Goal: Information Seeking & Learning: Learn about a topic

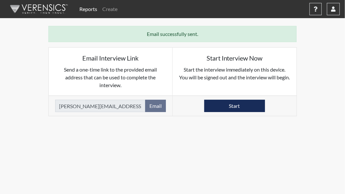
click at [90, 11] on link "Reports" at bounding box center [88, 9] width 23 height 13
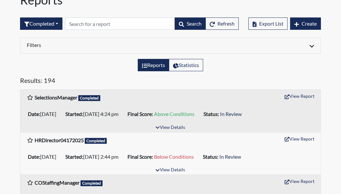
scroll to position [65, 0]
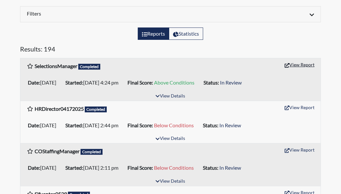
click at [301, 67] on button "View Report" at bounding box center [299, 64] width 36 height 10
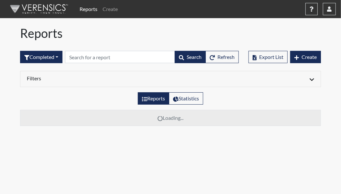
scroll to position [0, 0]
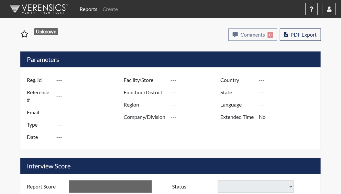
type input "SelectionsManager"
type input "47298"
type input "leigh.herrmann@tdcj.texas.gov"
type input "Corrections Pre-Employment"
type input "[DATE]"
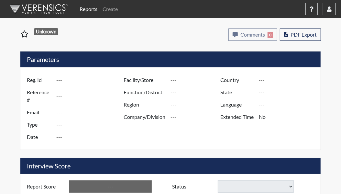
type input "Huntsville Training Academy E1A"
type input "Region I"
type input "[GEOGRAPHIC_DATA]"
type input "[US_STATE]"
type input "English"
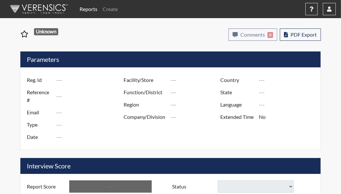
type input "Above Conditions"
select select
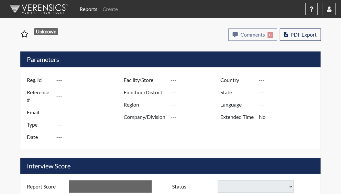
select select
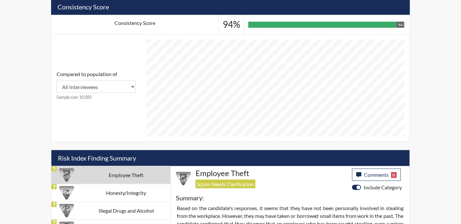
scroll to position [226, 0]
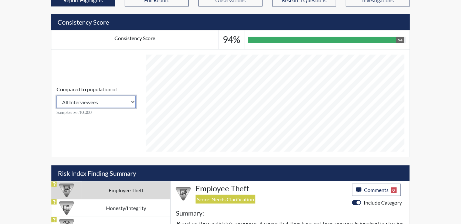
click at [131, 98] on select "All Interviewees Texas Department of Criminal Justice" at bounding box center [96, 102] width 79 height 12
select select "organization"
click at [57, 96] on select "All Interviewees Texas Department of Criminal Justice" at bounding box center [96, 102] width 79 height 12
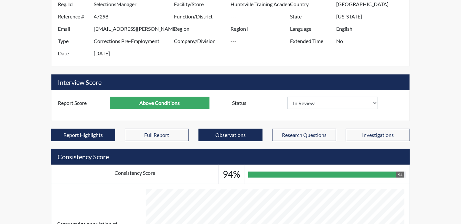
scroll to position [65, 0]
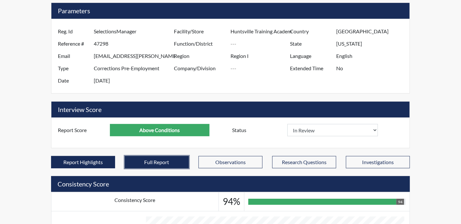
click at [161, 161] on button "Full Report" at bounding box center [157, 162] width 64 height 12
select select
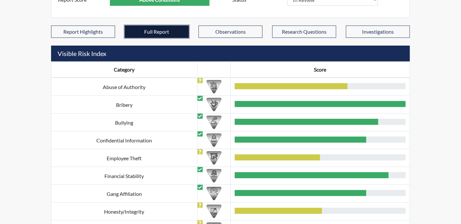
scroll to position [194, 0]
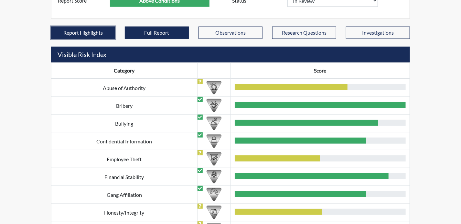
click at [93, 32] on button "Report Highlights" at bounding box center [83, 32] width 64 height 12
select select
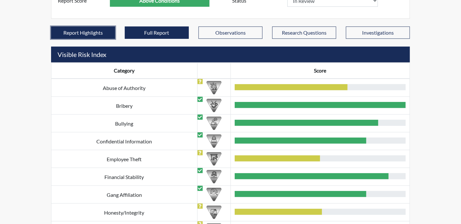
select select
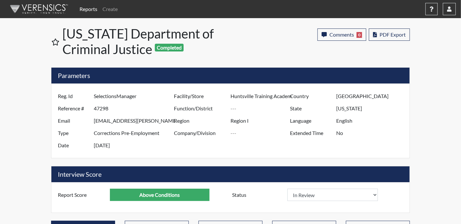
click at [88, 10] on link "Reports" at bounding box center [88, 9] width 23 height 13
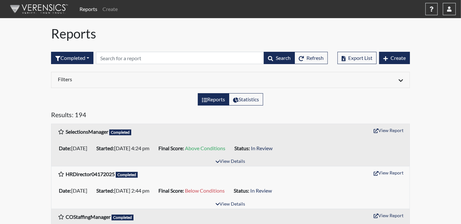
scroll to position [65, 0]
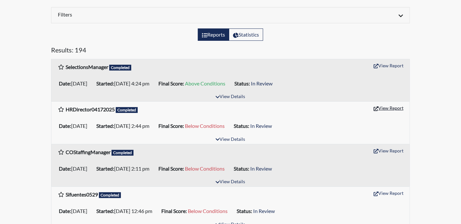
click at [345, 106] on button "View Report" at bounding box center [389, 108] width 36 height 10
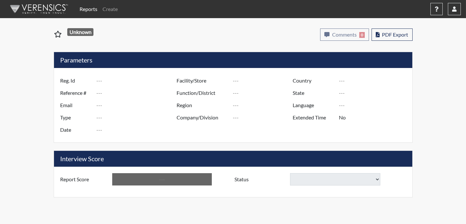
type input "HRDirector04172025"
type input "47281"
type input "[PERSON_NAME][EMAIL_ADDRESS][PERSON_NAME][DOMAIN_NAME][US_STATE]"
type input "Corrections Pre-Employment"
type input "[DATE]"
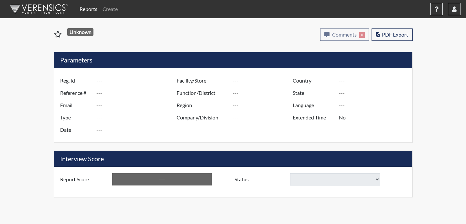
type input "Huntsville Training Academy E1A"
type input "Region I"
type input "[GEOGRAPHIC_DATA]"
type input "[US_STATE]"
type input "English"
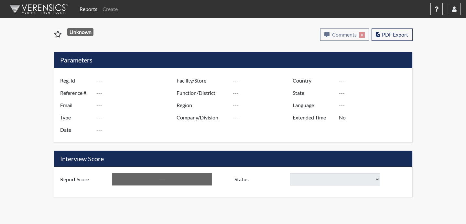
type input "Below Conditions"
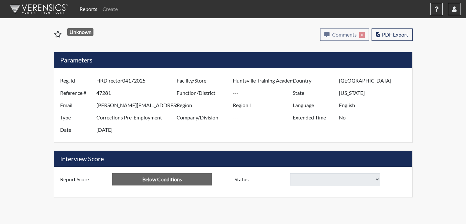
select select "reasonable-explanation-provided"
select select "confirmed"
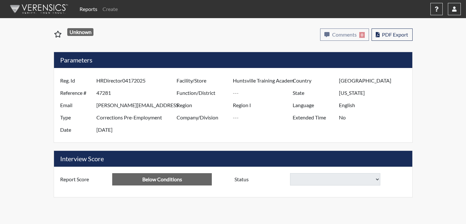
select select "reasonable-explanation-provided"
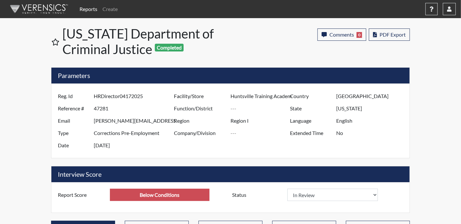
click at [90, 11] on link "Reports" at bounding box center [88, 9] width 23 height 13
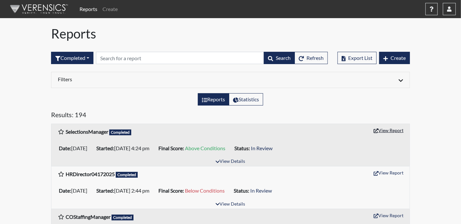
click at [382, 133] on button "View Report" at bounding box center [389, 130] width 36 height 10
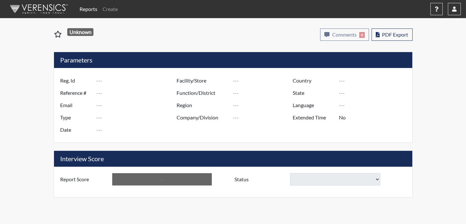
type input "SelectionsManager"
type input "47298"
type input "leigh.herrmann@tdcj.texas.gov"
type input "Corrections Pre-Employment"
type input "[DATE]"
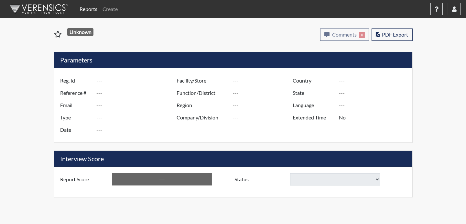
type input "Huntsville Training Academy E1A"
type input "Region I"
type input "[GEOGRAPHIC_DATA]"
type input "[US_STATE]"
type input "English"
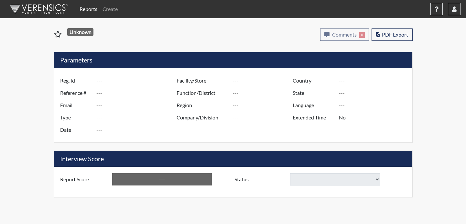
type input "Above Conditions"
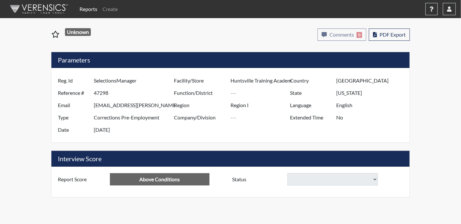
select select
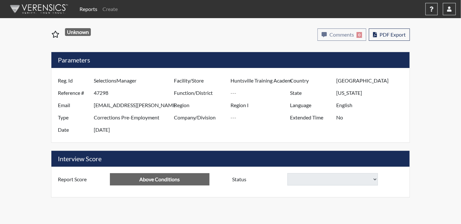
select select
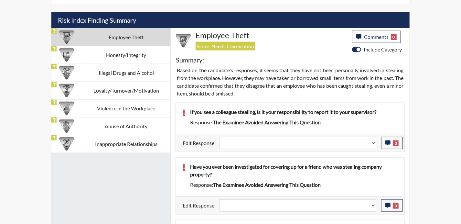
scroll to position [420, 0]
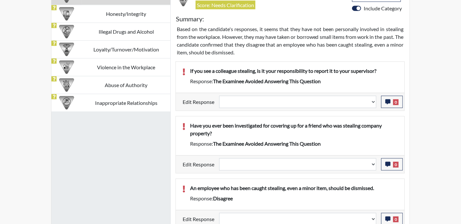
select select
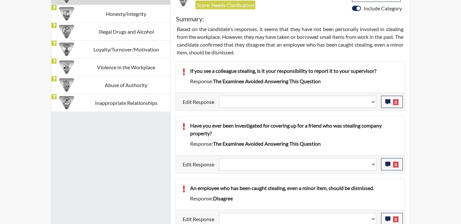
select select
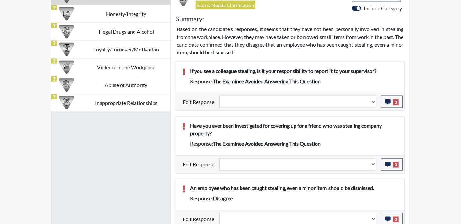
select select
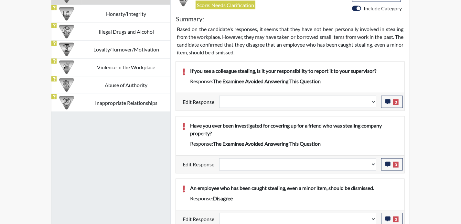
select select
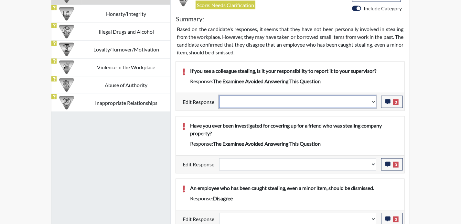
click at [373, 101] on select "Question is not relevant. Results will be updated. Reasonable explanation provi…" at bounding box center [297, 102] width 157 height 12
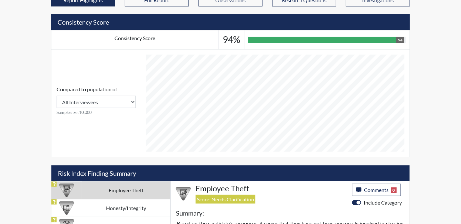
scroll to position [162, 0]
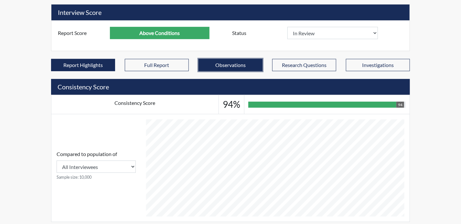
click at [245, 68] on button "Observations" at bounding box center [230, 65] width 64 height 12
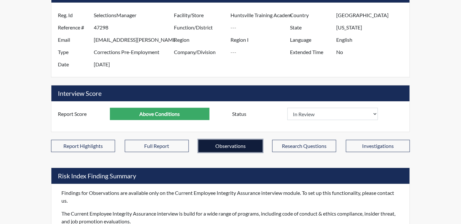
scroll to position [91, 0]
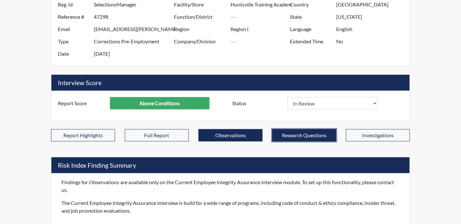
click at [306, 135] on button "Research Questions" at bounding box center [304, 135] width 64 height 12
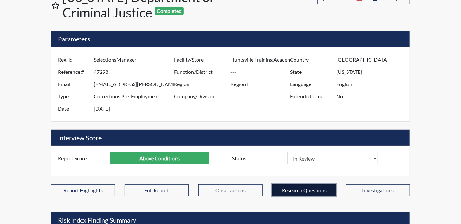
scroll to position [84, 0]
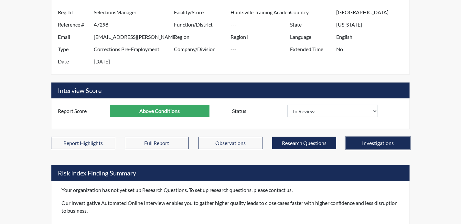
click at [383, 143] on button "Investigations" at bounding box center [378, 143] width 64 height 12
